Goal: Task Accomplishment & Management: Manage account settings

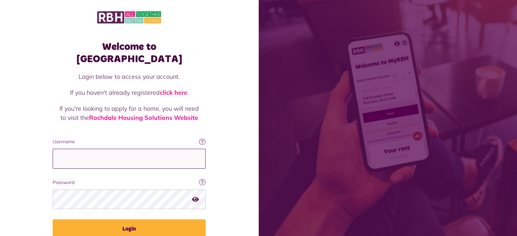
type input "**********"
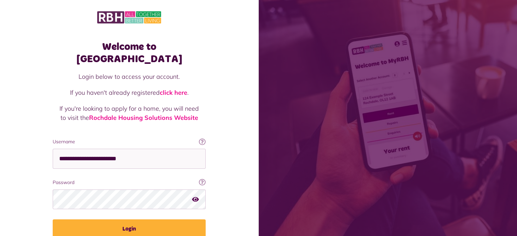
click at [133, 220] on button "Login" at bounding box center [129, 229] width 153 height 19
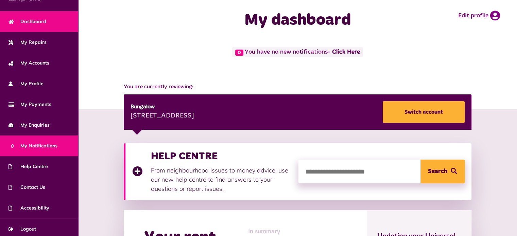
scroll to position [38, 0]
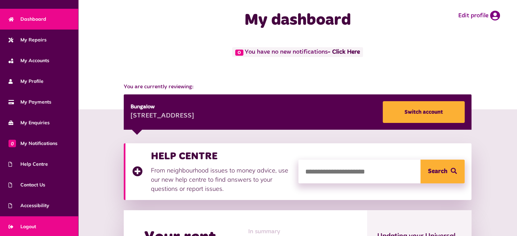
click at [32, 225] on span "Logout" at bounding box center [23, 226] width 28 height 7
